Goal: Obtain resource: Download file/media

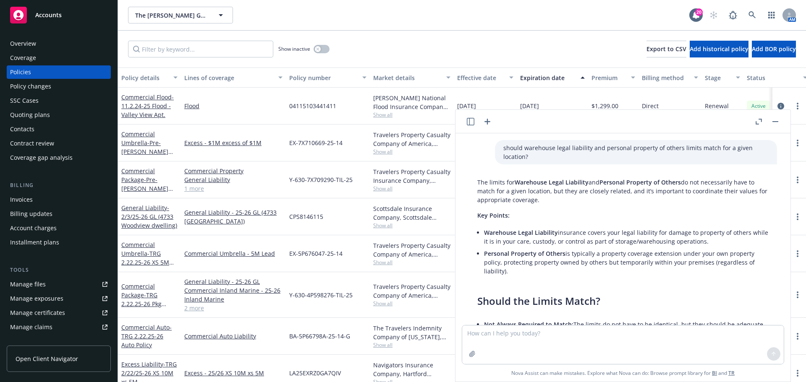
scroll to position [1132, 0]
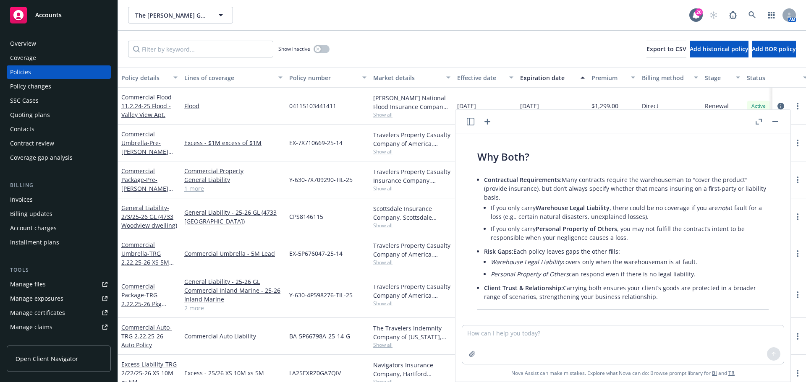
click at [60, 6] on link "Accounts" at bounding box center [59, 14] width 104 height 23
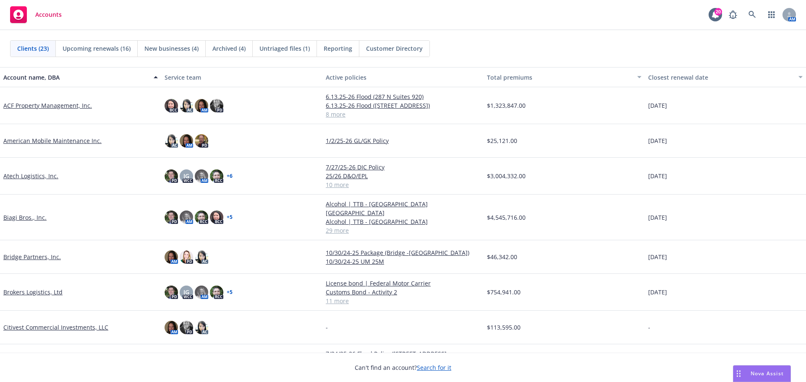
click at [32, 214] on link "Biagi Bros., Inc." at bounding box center [24, 217] width 43 height 9
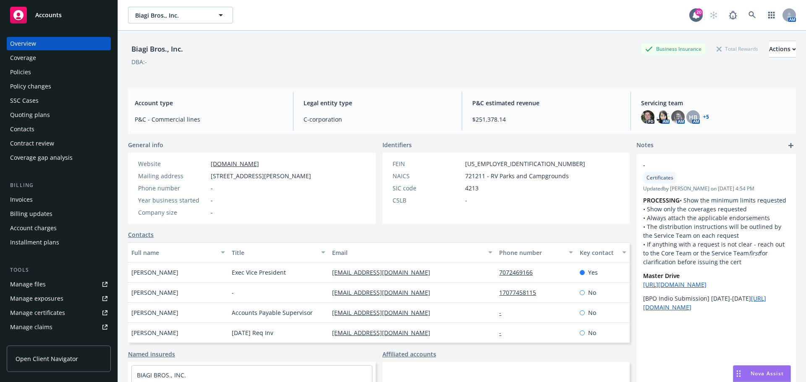
click at [26, 73] on div "Policies" at bounding box center [20, 71] width 21 height 13
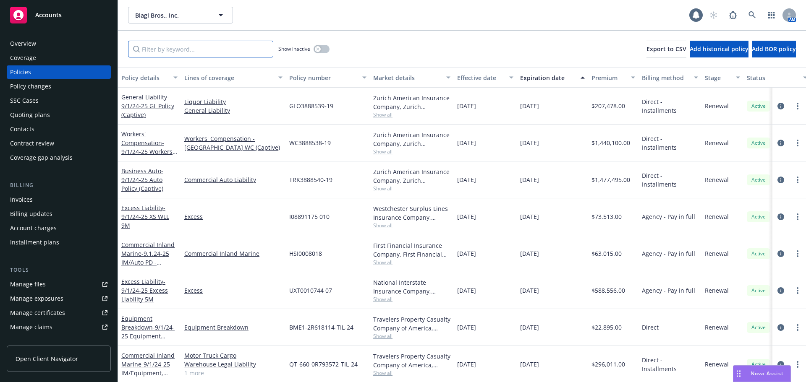
click at [214, 50] on input "Filter by keyword..." at bounding box center [200, 49] width 145 height 17
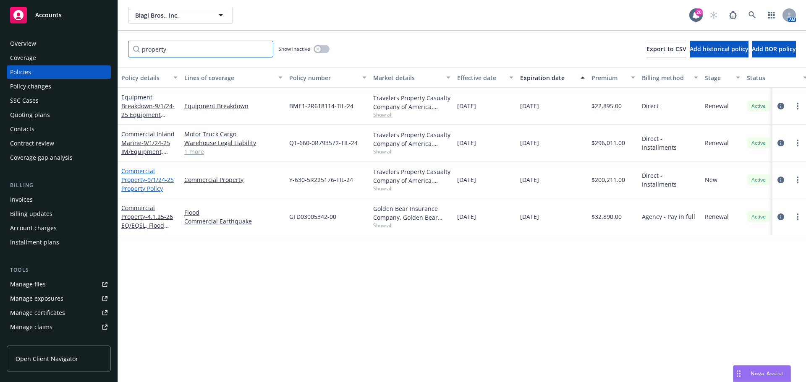
type input "property"
click at [139, 187] on span "- 9/1/24-25 Property Policy" at bounding box center [147, 184] width 52 height 17
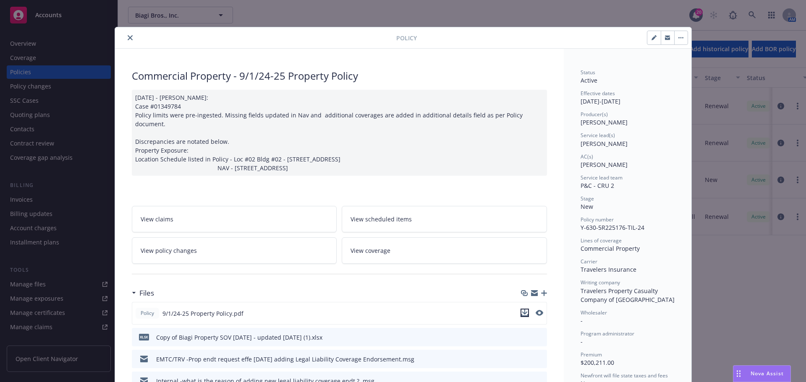
click at [524, 310] on icon "download file" at bounding box center [524, 313] width 7 height 7
click at [522, 310] on icon "download file" at bounding box center [524, 312] width 5 height 5
click at [128, 35] on button "close" at bounding box center [130, 38] width 10 height 10
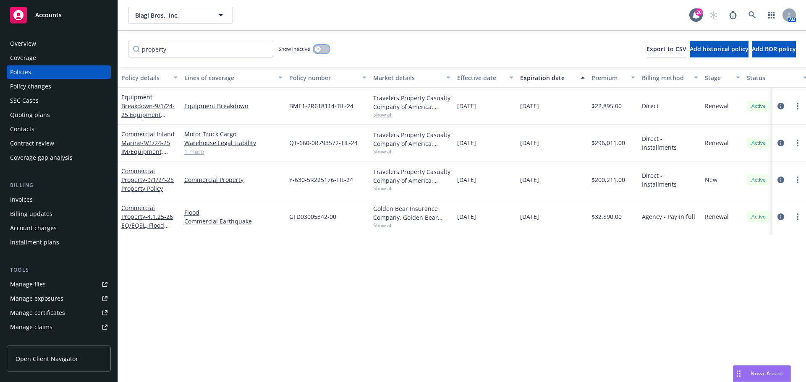
click at [322, 49] on button "button" at bounding box center [321, 49] width 16 height 8
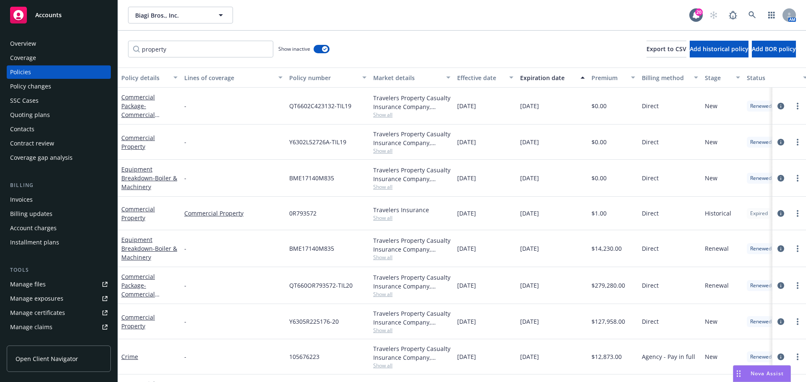
click at [488, 76] on div "Effective date" at bounding box center [480, 77] width 47 height 9
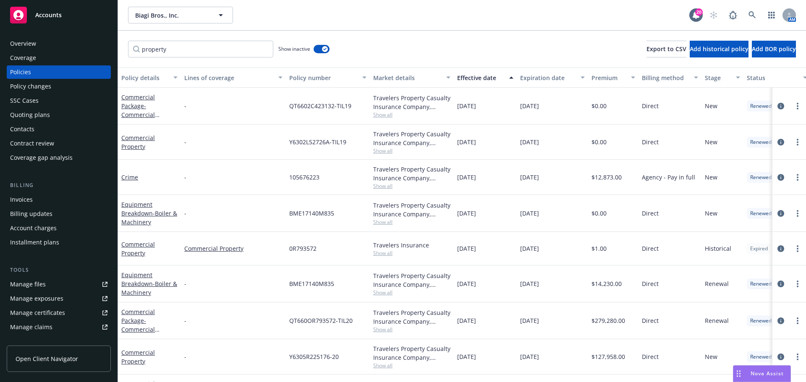
click at [488, 76] on div "Effective date" at bounding box center [480, 77] width 47 height 9
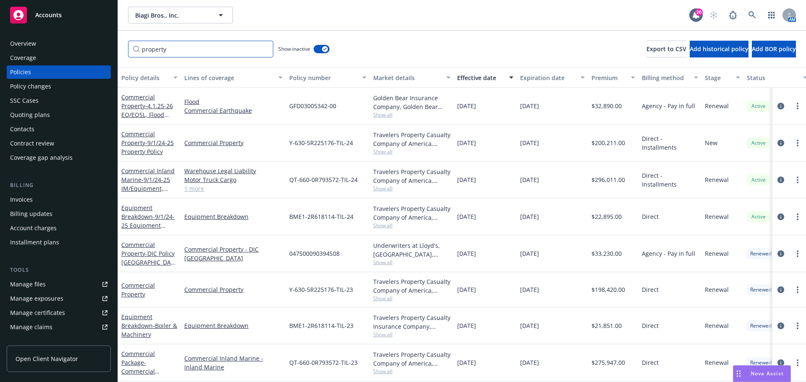
click at [227, 50] on input "property" at bounding box center [200, 49] width 145 height 17
click at [133, 278] on div "Commercial Property" at bounding box center [149, 289] width 63 height 35
click at [136, 286] on link "Commercial Property" at bounding box center [138, 290] width 34 height 17
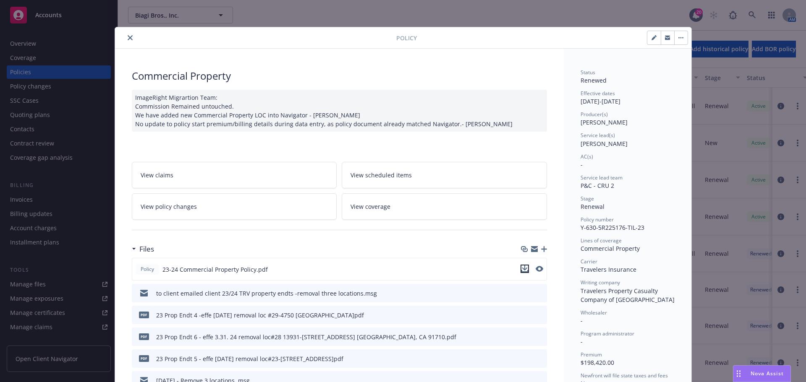
click at [522, 269] on icon "download file" at bounding box center [524, 268] width 5 height 5
click at [128, 36] on icon "close" at bounding box center [130, 37] width 5 height 5
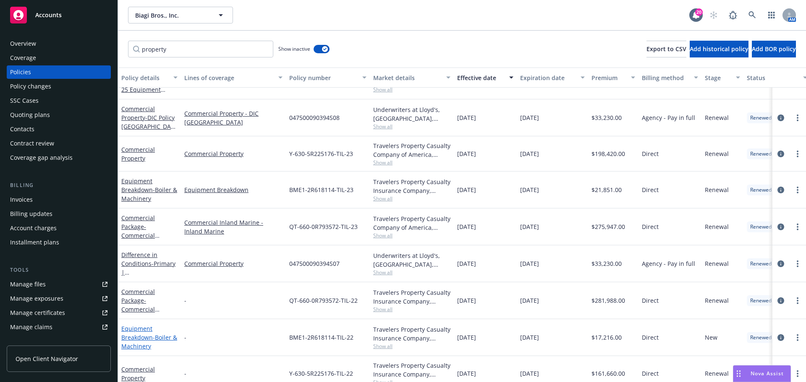
scroll to position [168, 0]
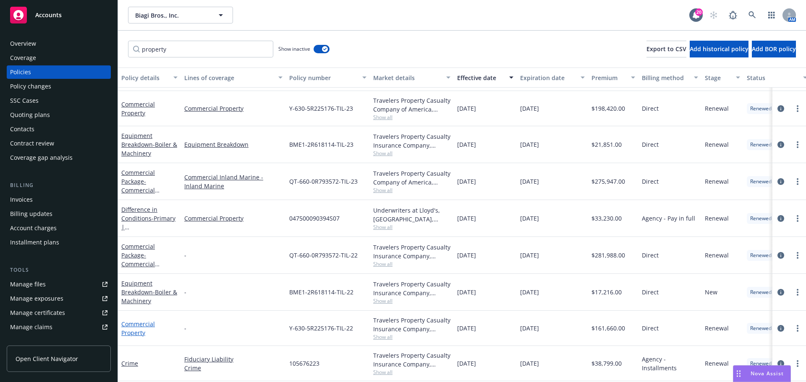
click at [138, 324] on link "Commercial Property" at bounding box center [138, 328] width 34 height 17
